Goal: Task Accomplishment & Management: Complete application form

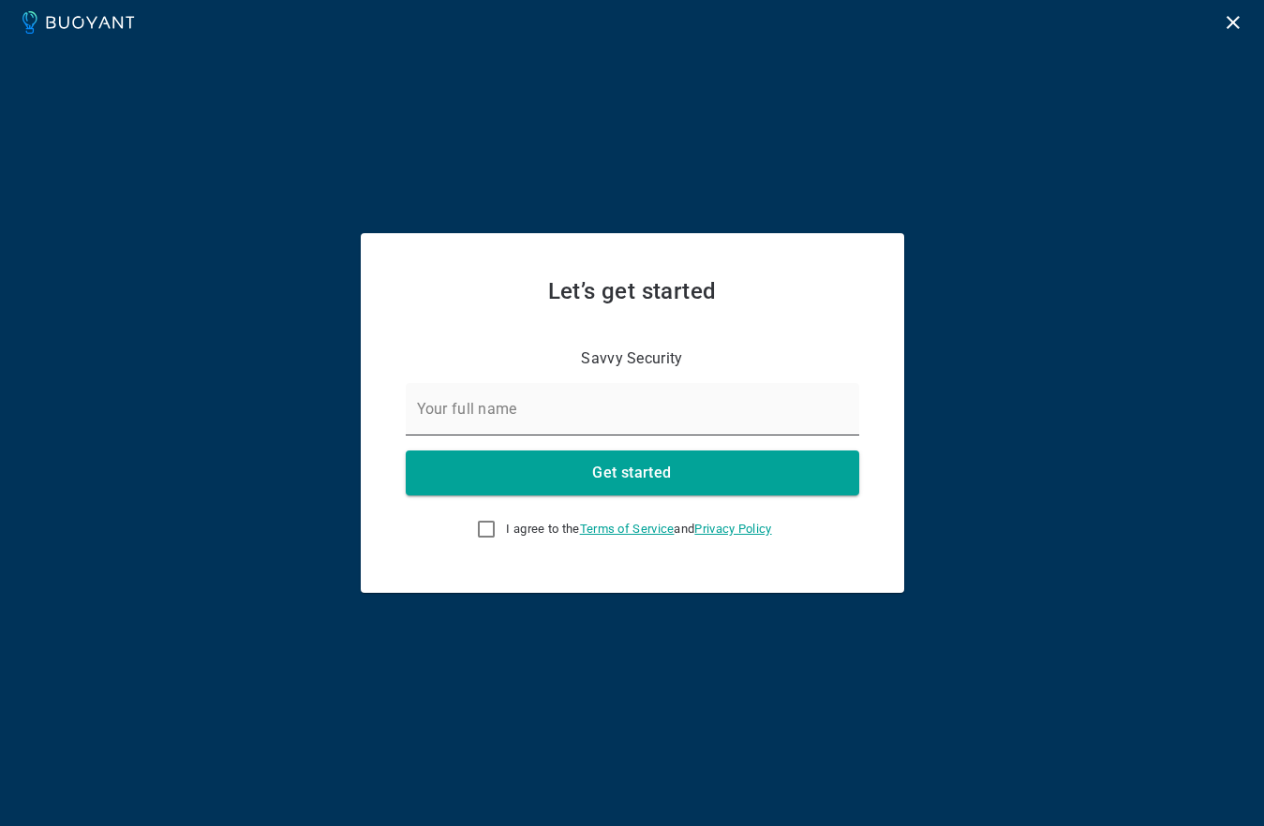
drag, startPoint x: 507, startPoint y: 414, endPoint x: 533, endPoint y: 413, distance: 26.3
click at [507, 414] on input "Your full name" at bounding box center [632, 409] width 453 height 52
type input "Julie Bassett"
click at [483, 539] on input "I agree to the Terms of Service and Privacy Policy" at bounding box center [486, 529] width 22 height 22
checkbox input "true"
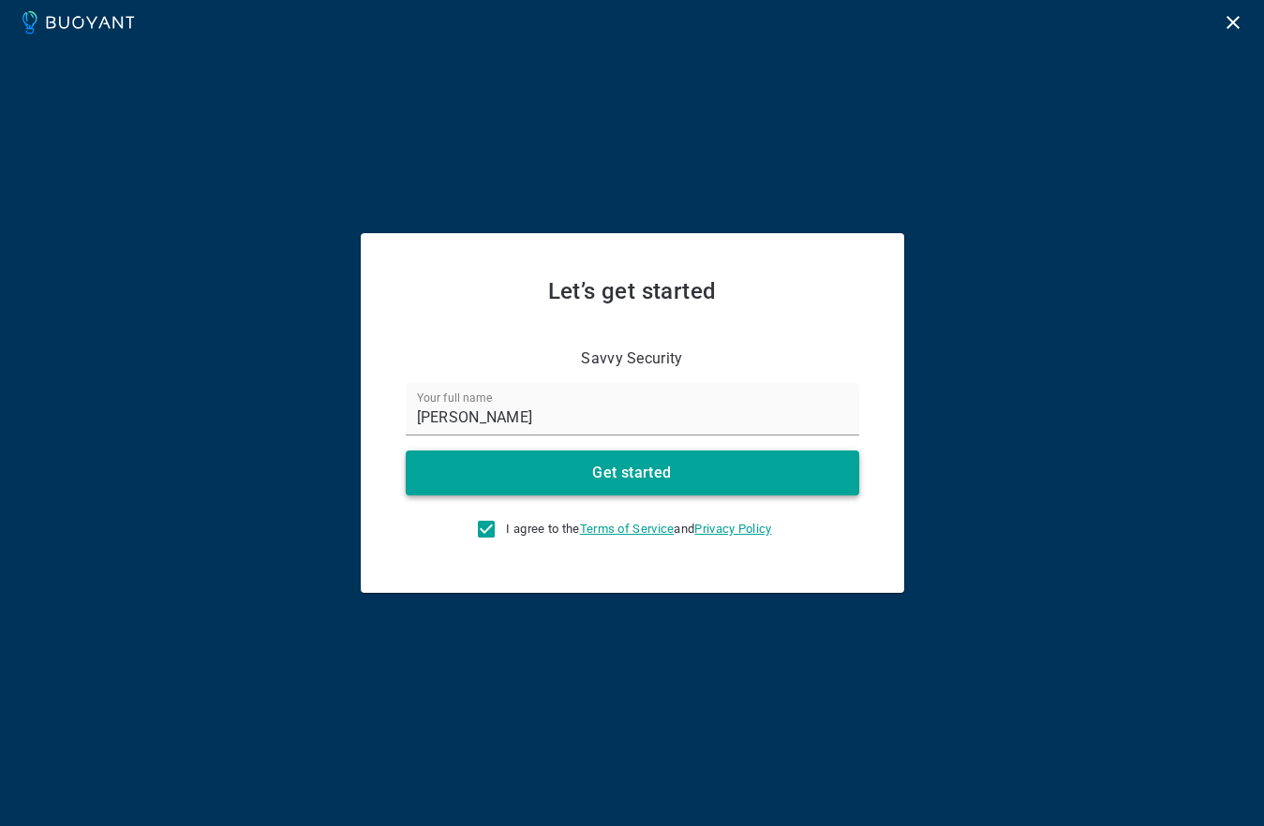
click at [639, 473] on h4 "Get started" at bounding box center [631, 473] width 79 height 19
